Goal: Information Seeking & Learning: Learn about a topic

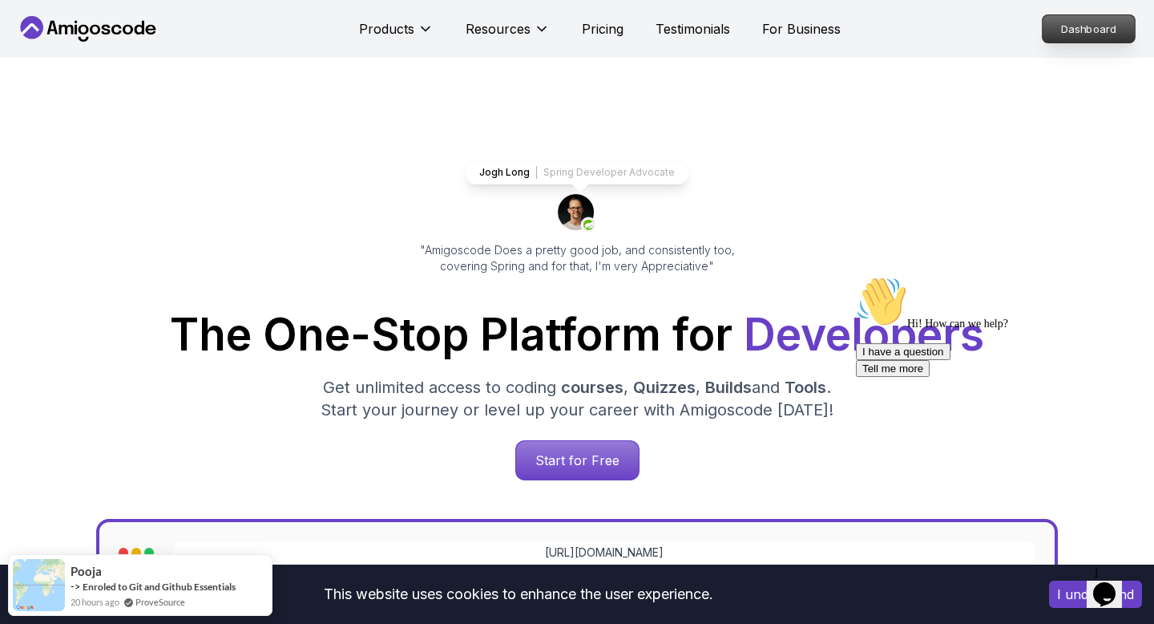
click at [1081, 29] on p "Dashboard" at bounding box center [1089, 28] width 92 height 27
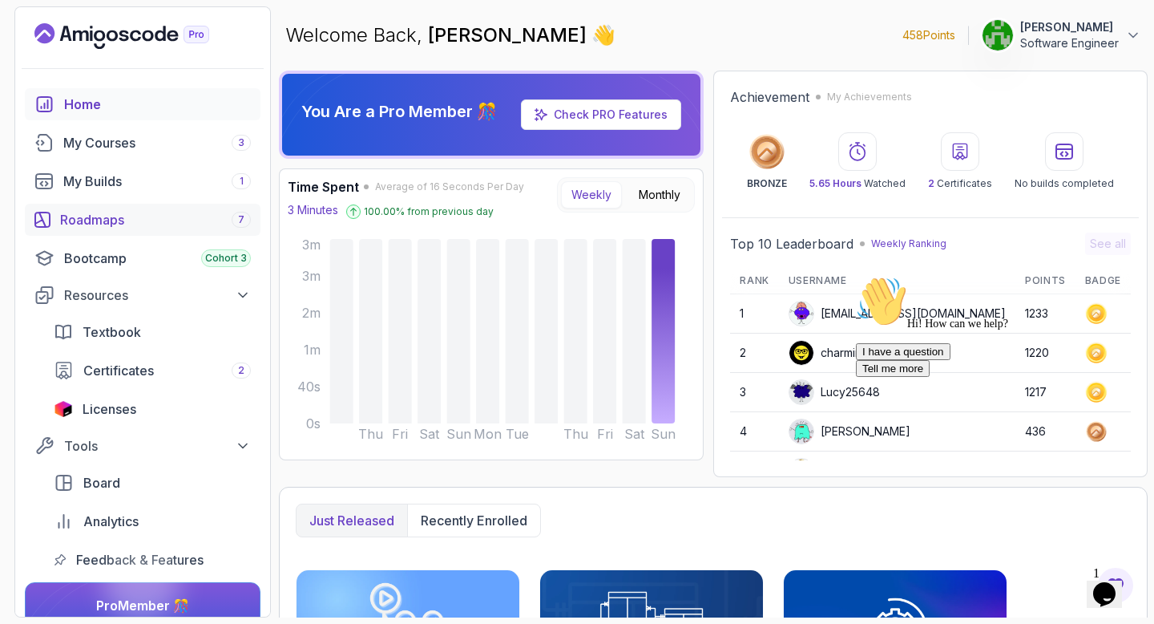
click at [128, 220] on div "Roadmaps 7" at bounding box center [155, 219] width 191 height 19
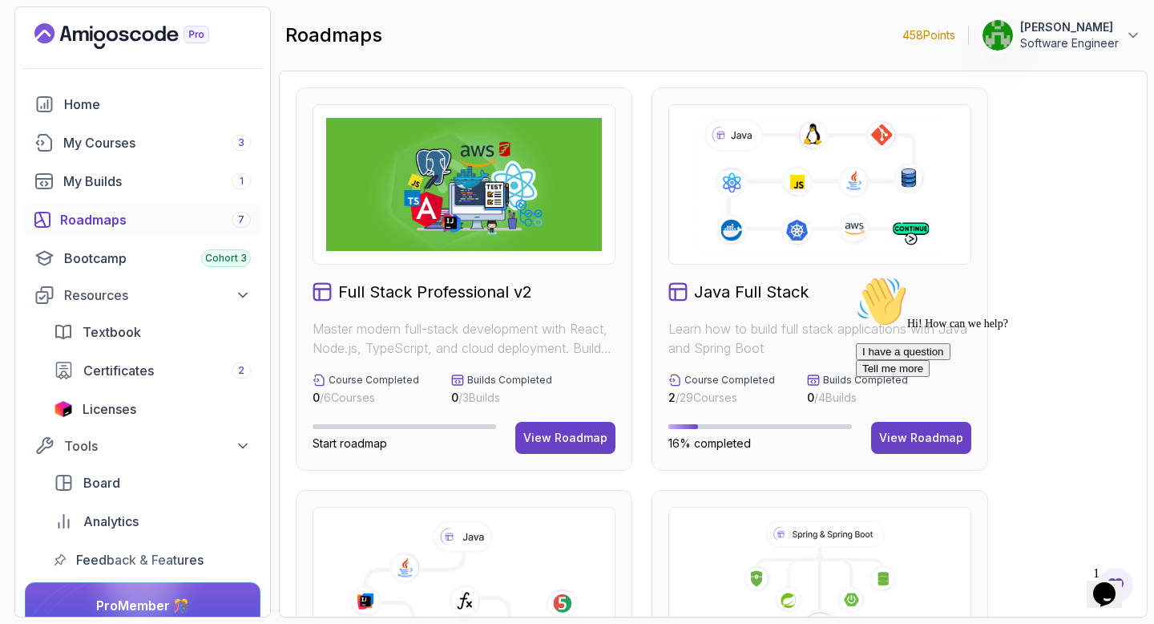
click at [887, 330] on div "Hi! How can we help?" at bounding box center [1000, 303] width 289 height 55
click at [0, 0] on div "Back Customer Support Menu Back Rate this chat Insert emoji Customer Support Hi…" at bounding box center [0, 0] width 0 height 0
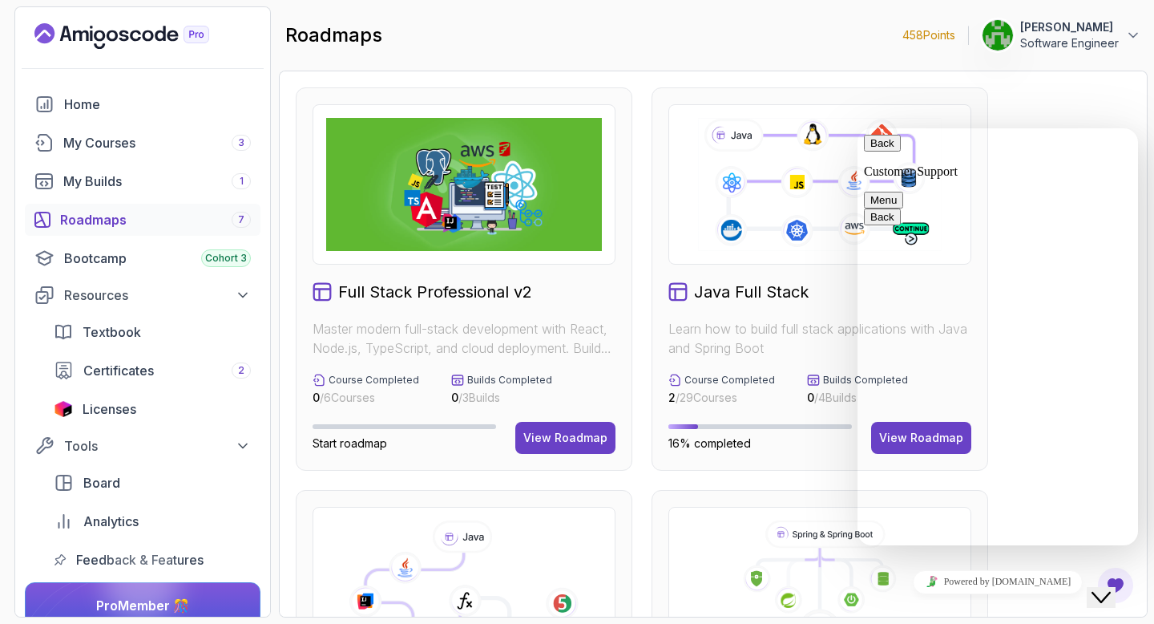
click at [887, 152] on button "Back" at bounding box center [882, 143] width 37 height 17
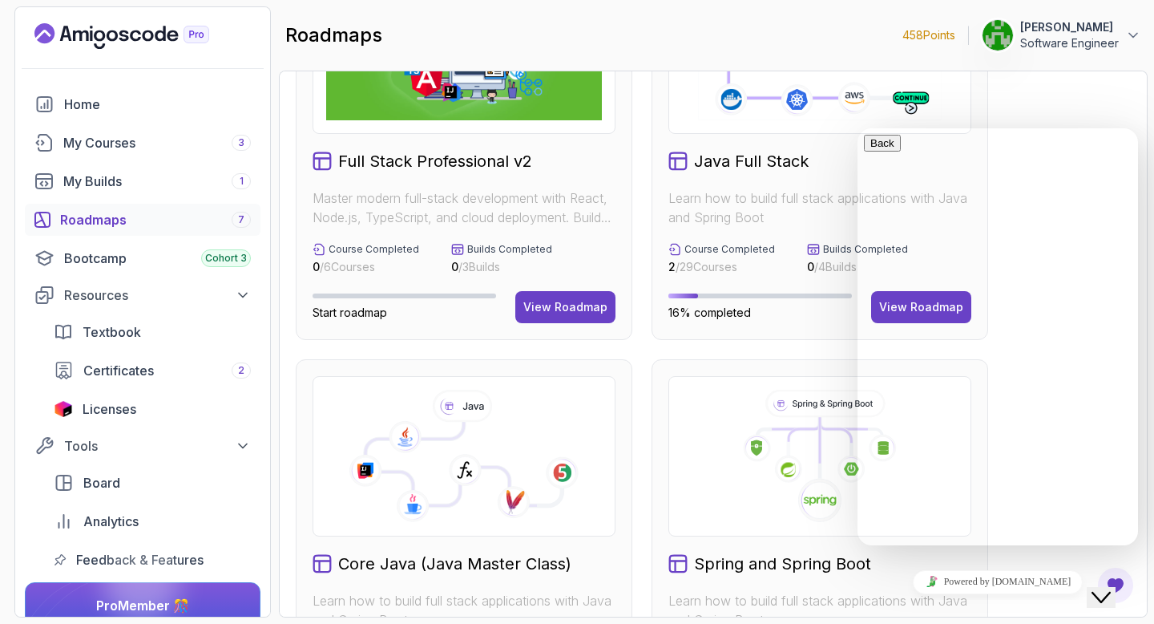
click at [1111, 588] on icon "Close Chat This icon closes the chat window." at bounding box center [1101, 597] width 19 height 19
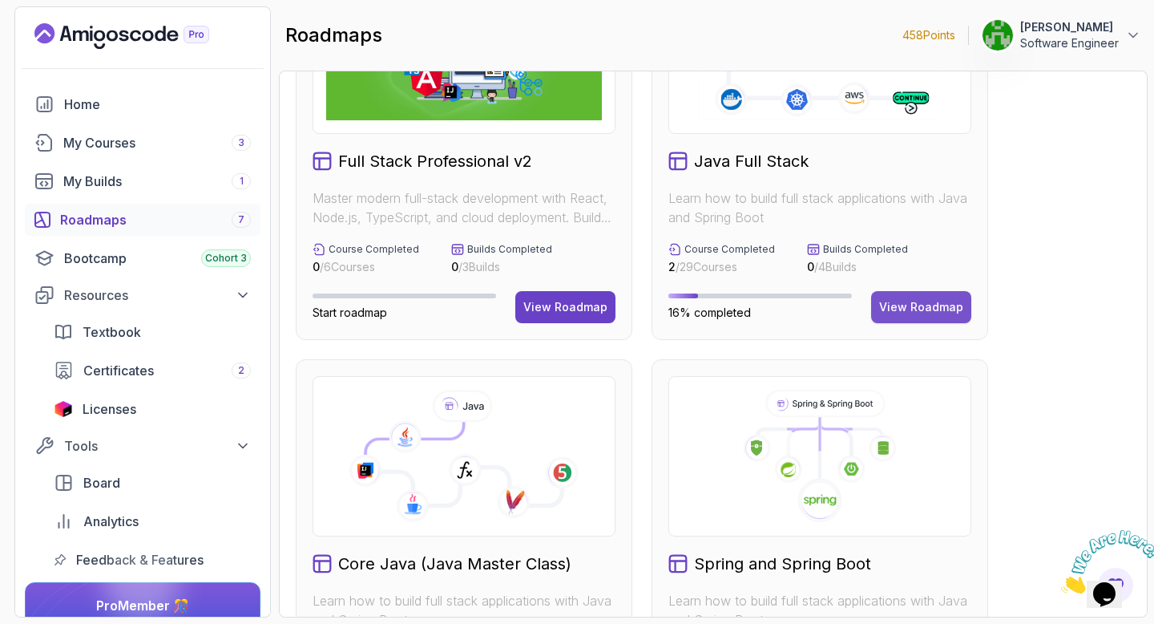
click at [950, 300] on div "View Roadmap" at bounding box center [921, 307] width 84 height 16
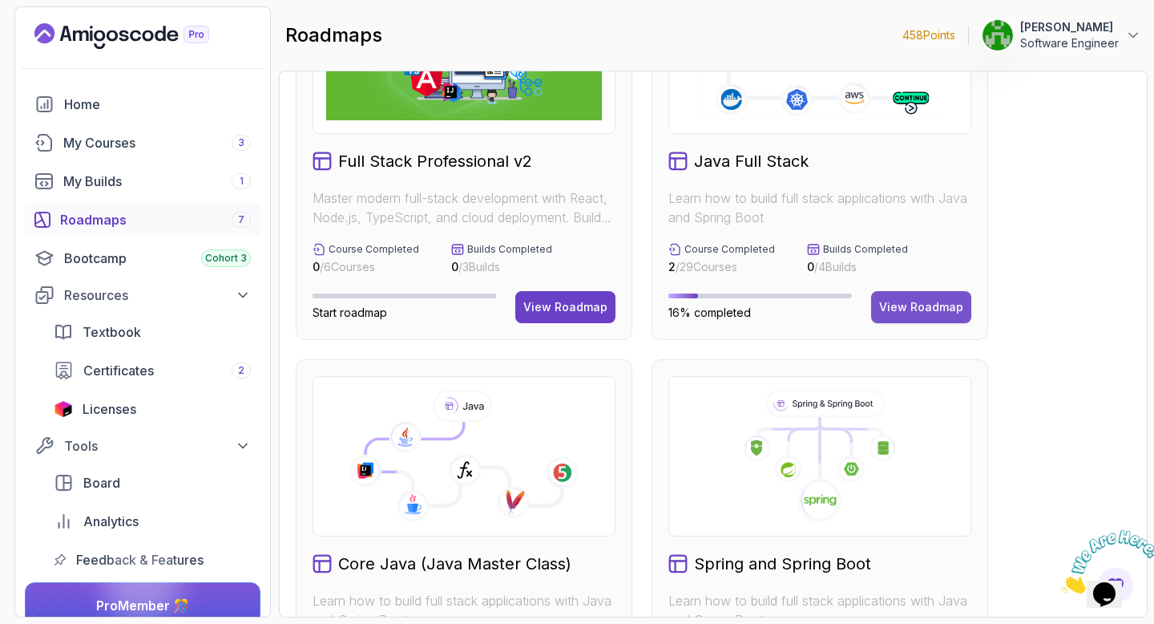
click at [950, 300] on div "View Roadmap" at bounding box center [921, 307] width 84 height 16
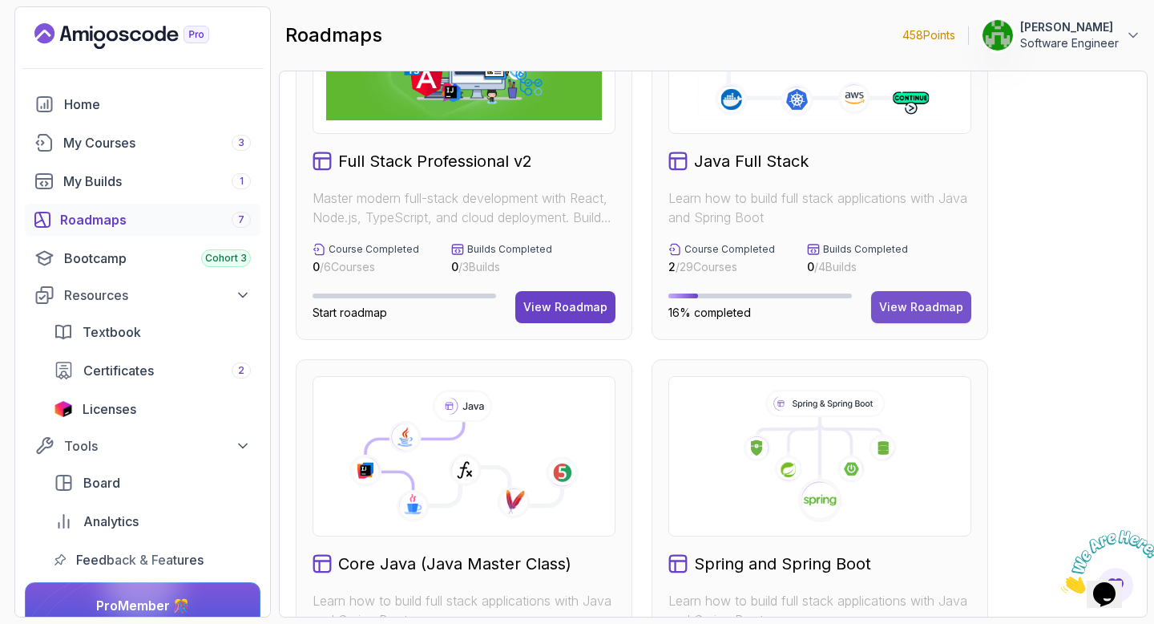
click at [950, 300] on div "View Roadmap" at bounding box center [921, 307] width 84 height 16
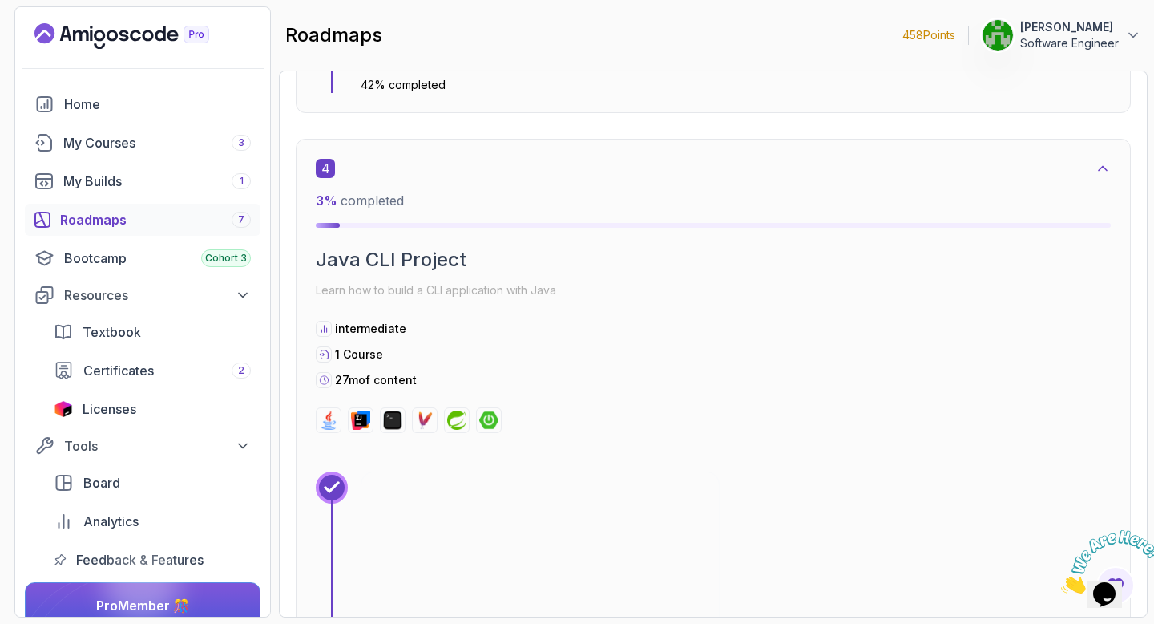
scroll to position [2573, 0]
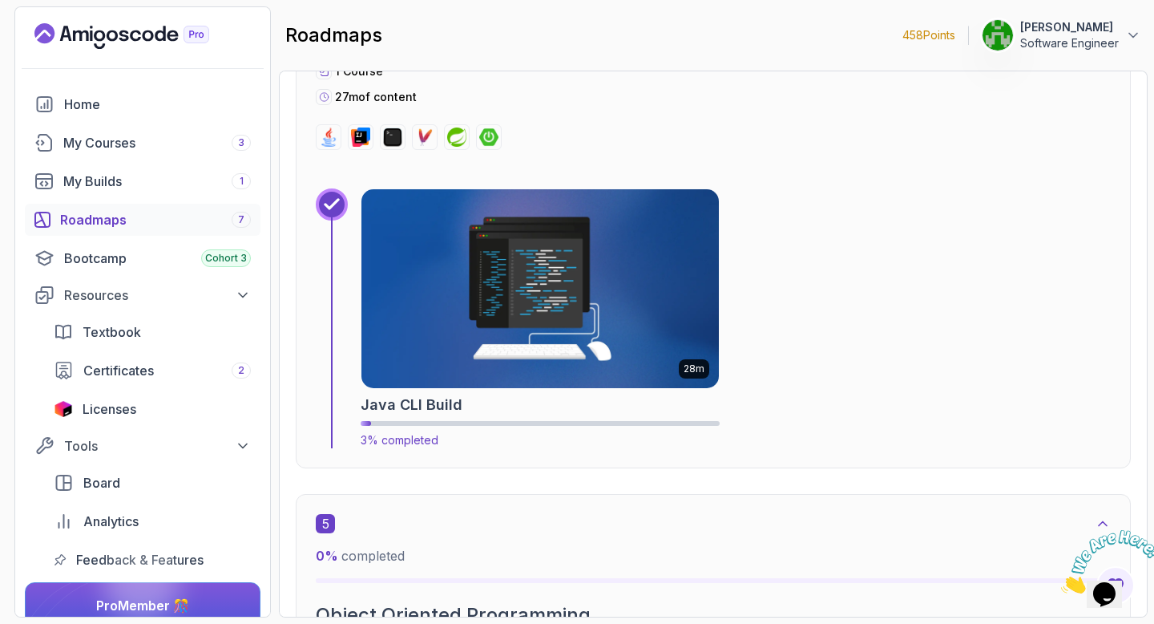
click at [681, 296] on img at bounding box center [540, 288] width 375 height 208
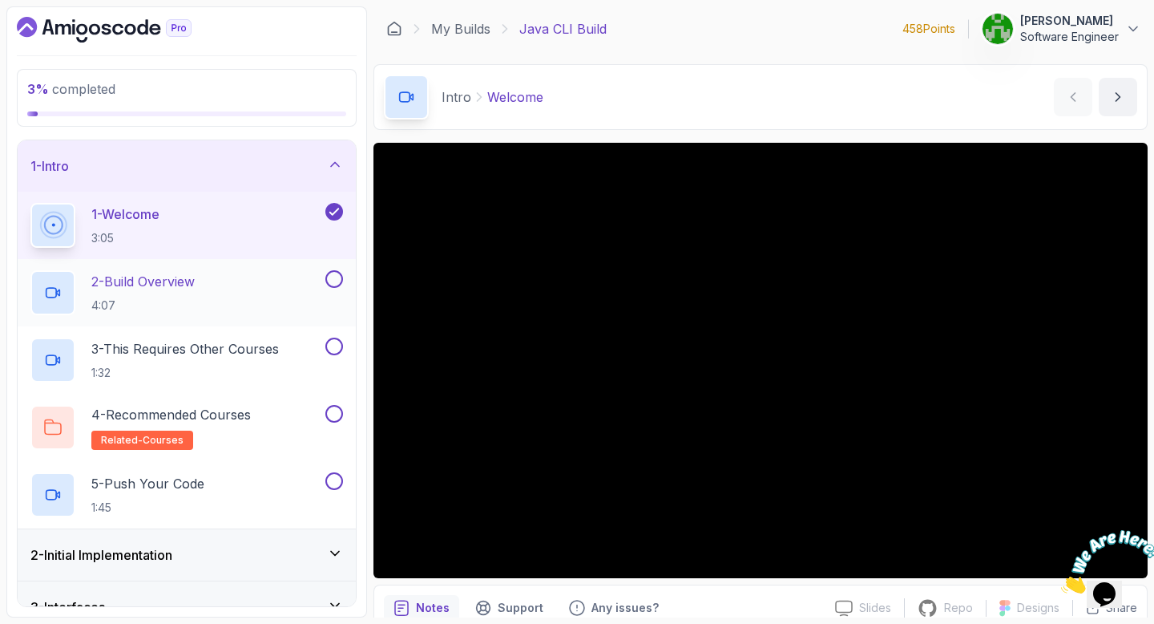
click at [276, 302] on div "2 - Build Overview 4:07" at bounding box center [176, 292] width 292 height 45
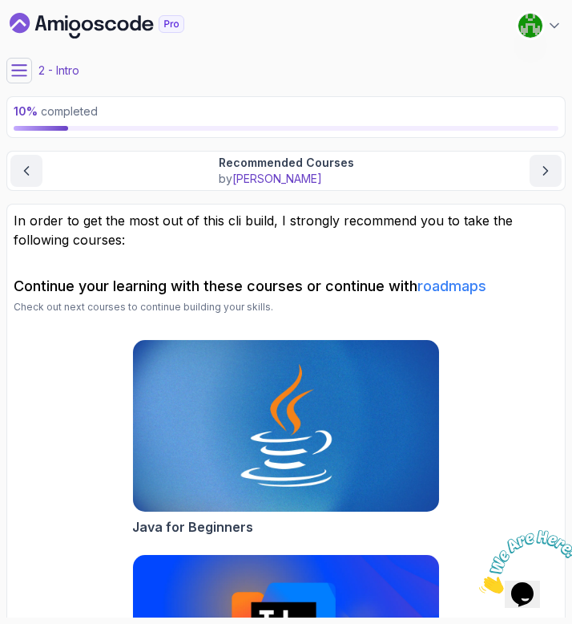
click at [544, 30] on button "Xavier Kouassi Software Engineer" at bounding box center [540, 26] width 45 height 26
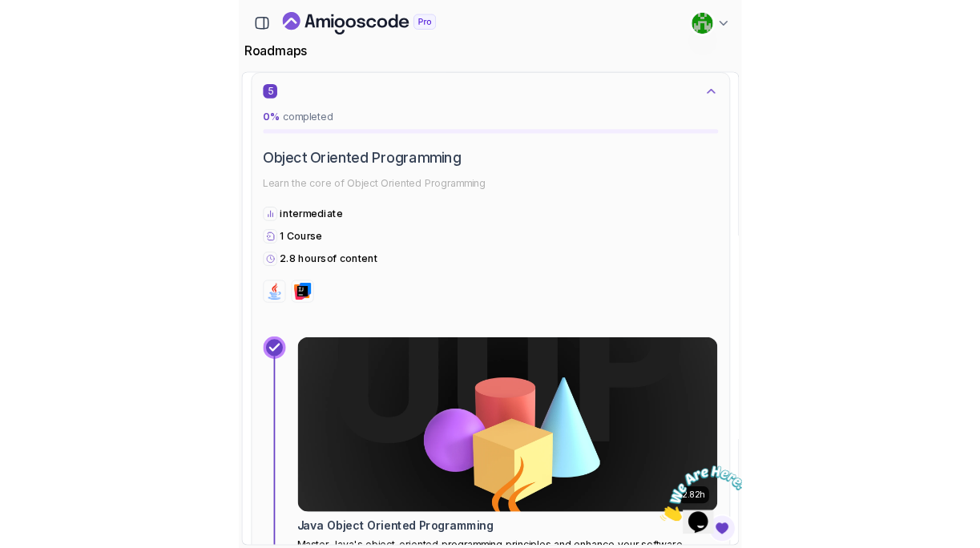
scroll to position [2823, 0]
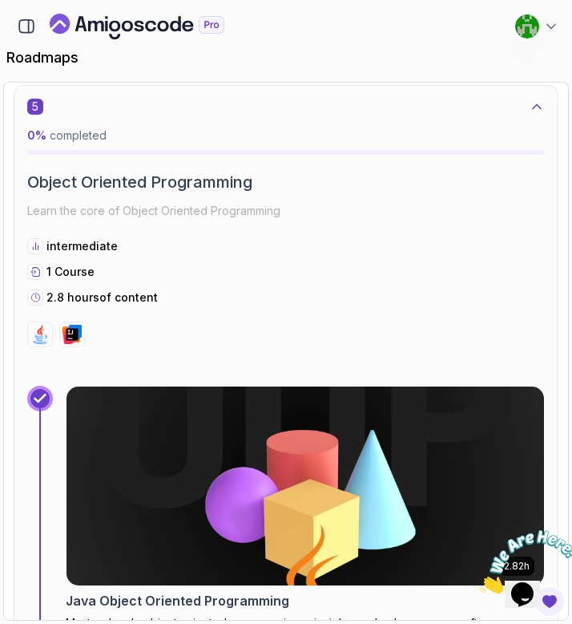
click at [241, 453] on img at bounding box center [306, 486] width 502 height 208
